Goal: Task Accomplishment & Management: Use online tool/utility

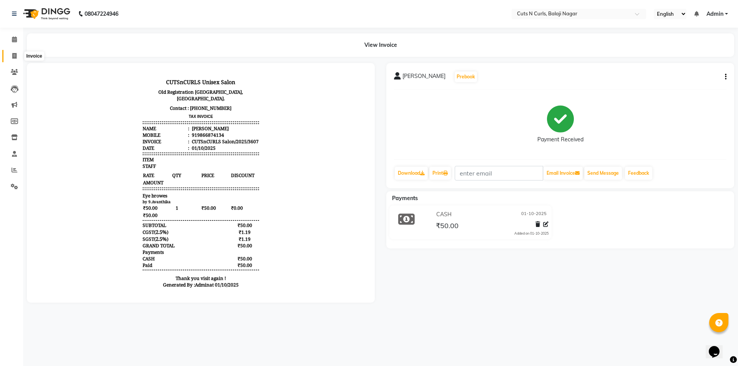
click at [14, 57] on icon at bounding box center [14, 56] width 4 height 6
select select "service"
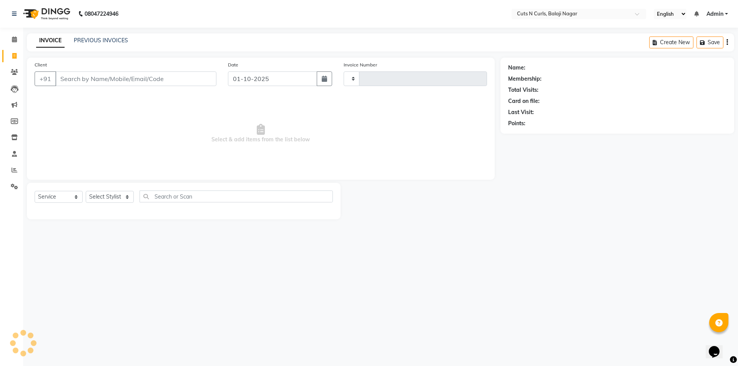
type input "3608"
select select "5645"
click at [78, 78] on input "Client" at bounding box center [135, 78] width 161 height 15
click at [78, 74] on input "Client" at bounding box center [135, 78] width 161 height 15
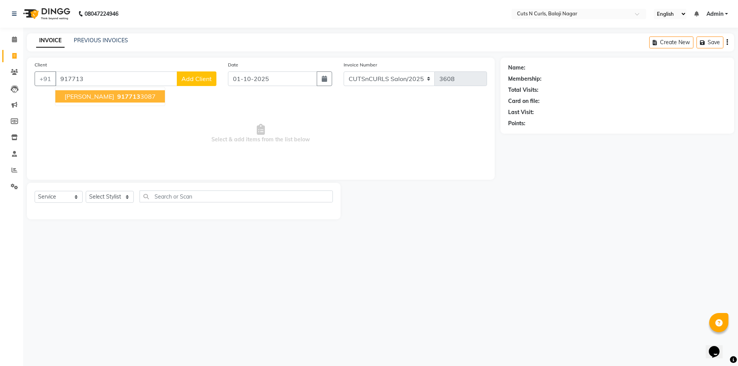
click at [88, 95] on button "vijay sir 917713 3087" at bounding box center [110, 96] width 110 height 12
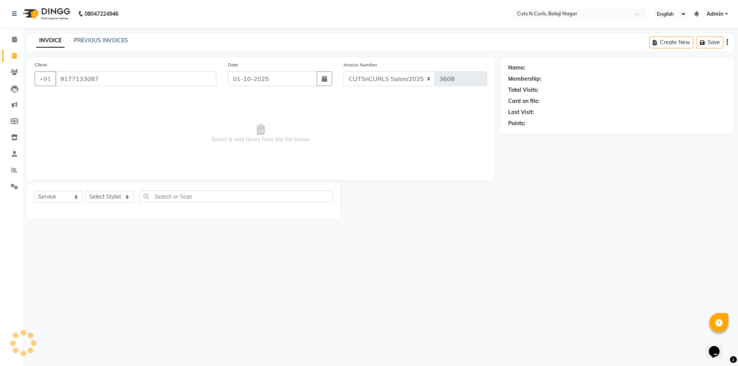
type input "9177133087"
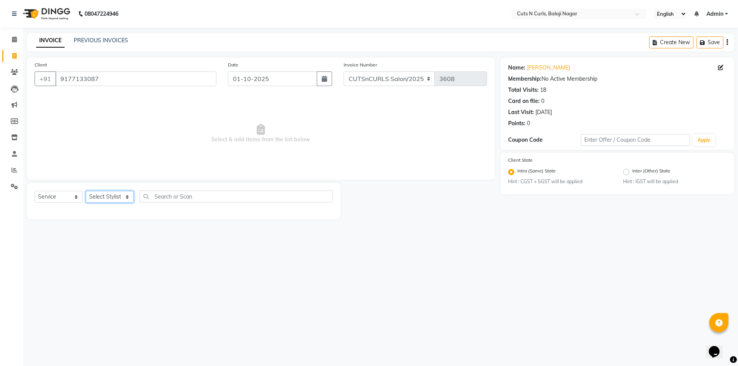
click at [105, 197] on select "Select Stylist 1.[PERSON_NAME] 3.[PERSON_NAME] 4.Sameer 5.[PERSON_NAME] 6.[PERS…" at bounding box center [110, 197] width 48 height 12
select select "92223"
click at [86, 191] on select "Select Stylist 1.[PERSON_NAME] 3.[PERSON_NAME] 4.Sameer 5.[PERSON_NAME] 6.[PERS…" at bounding box center [110, 197] width 48 height 12
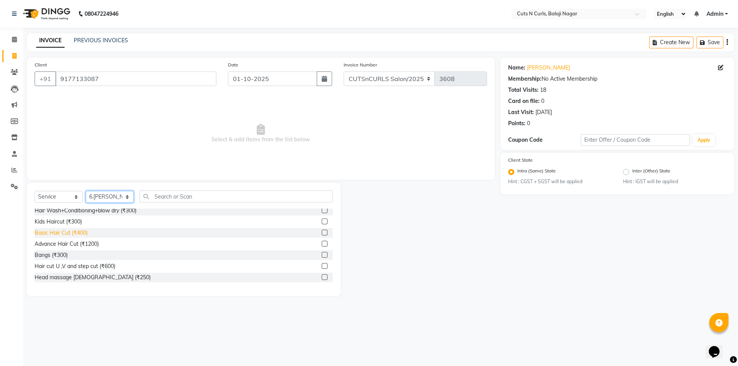
scroll to position [38, 0]
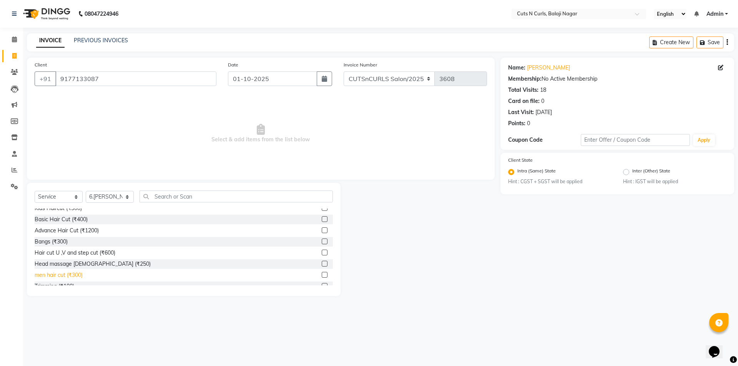
click at [48, 275] on div "men hair cut (₹300)" at bounding box center [59, 275] width 48 height 8
checkbox input "false"
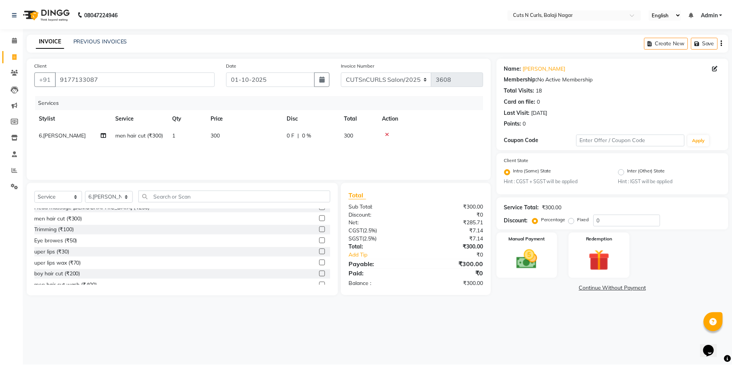
scroll to position [77, 0]
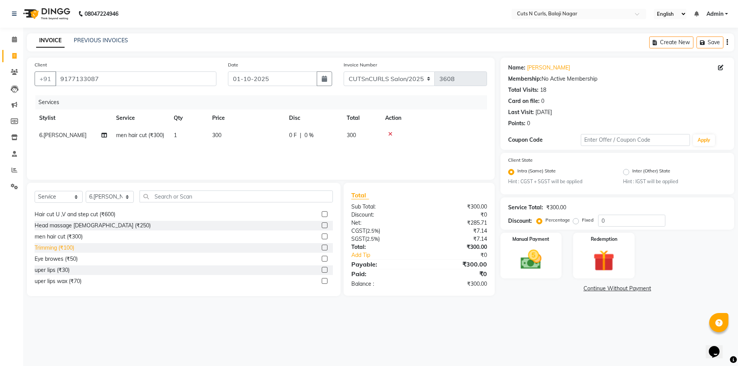
click at [49, 249] on div "Trimming (₹100)" at bounding box center [55, 248] width 40 height 8
checkbox input "false"
click at [582, 223] on label "Fixed" at bounding box center [588, 220] width 12 height 7
click at [575, 223] on input "Fixed" at bounding box center [577, 220] width 5 height 5
radio input "true"
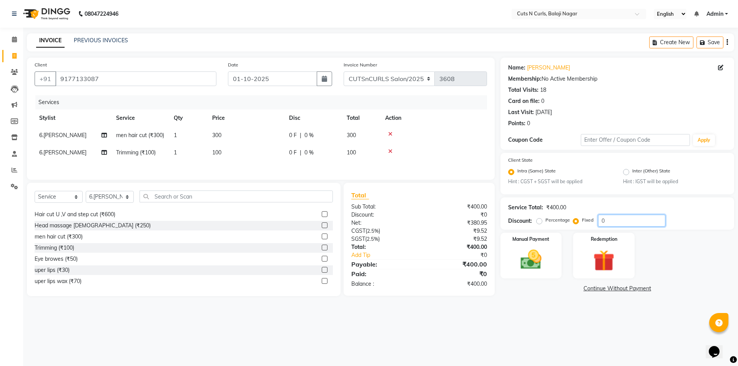
click at [631, 216] on input "0" at bounding box center [631, 221] width 67 height 12
type input "150"
click at [538, 247] on div "Manual Payment" at bounding box center [531, 255] width 64 height 47
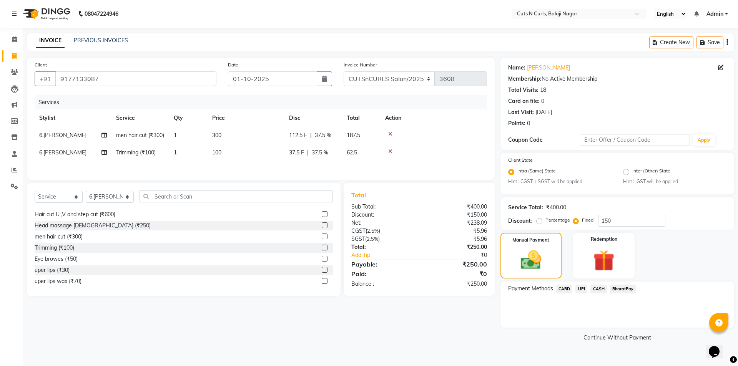
click at [584, 289] on span "UPI" at bounding box center [581, 289] width 12 height 9
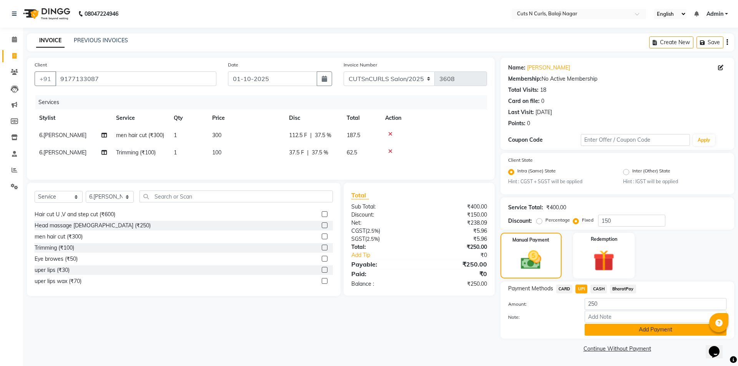
click at [640, 329] on button "Add Payment" at bounding box center [656, 330] width 142 height 12
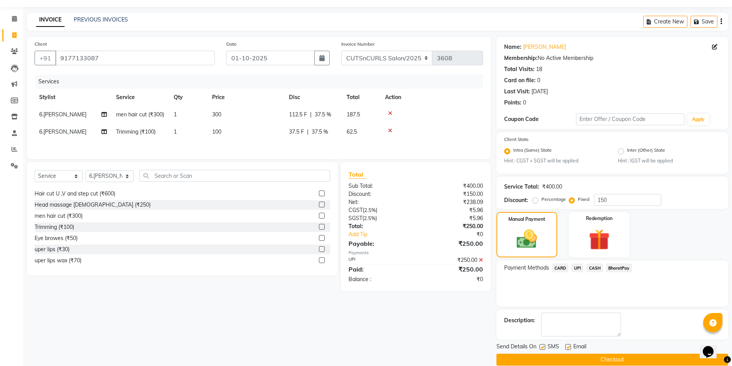
scroll to position [32, 0]
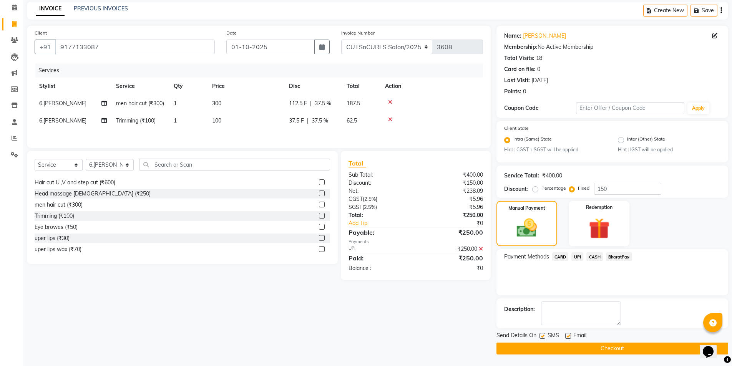
click at [567, 338] on label at bounding box center [568, 336] width 6 height 6
click at [567, 338] on input "checkbox" at bounding box center [567, 336] width 5 height 5
checkbox input "false"
click at [576, 347] on button "Checkout" at bounding box center [613, 349] width 232 height 12
